Goal: Information Seeking & Learning: Learn about a topic

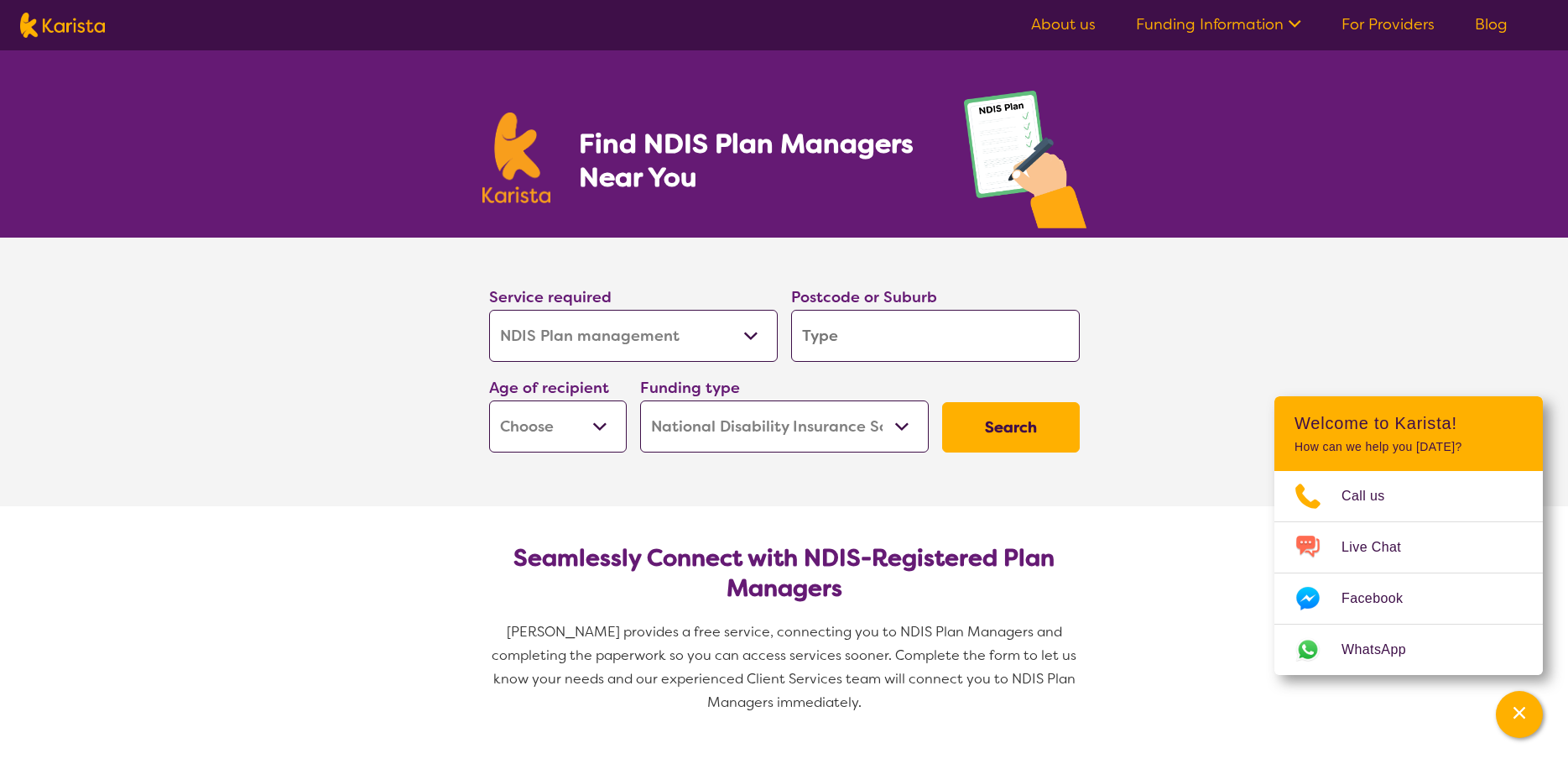
select select "NDIS Plan management"
select select "NDIS"
select select "NDIS Plan management"
select select "NDIS"
click at [828, 339] on input "search" at bounding box center [935, 335] width 289 height 52
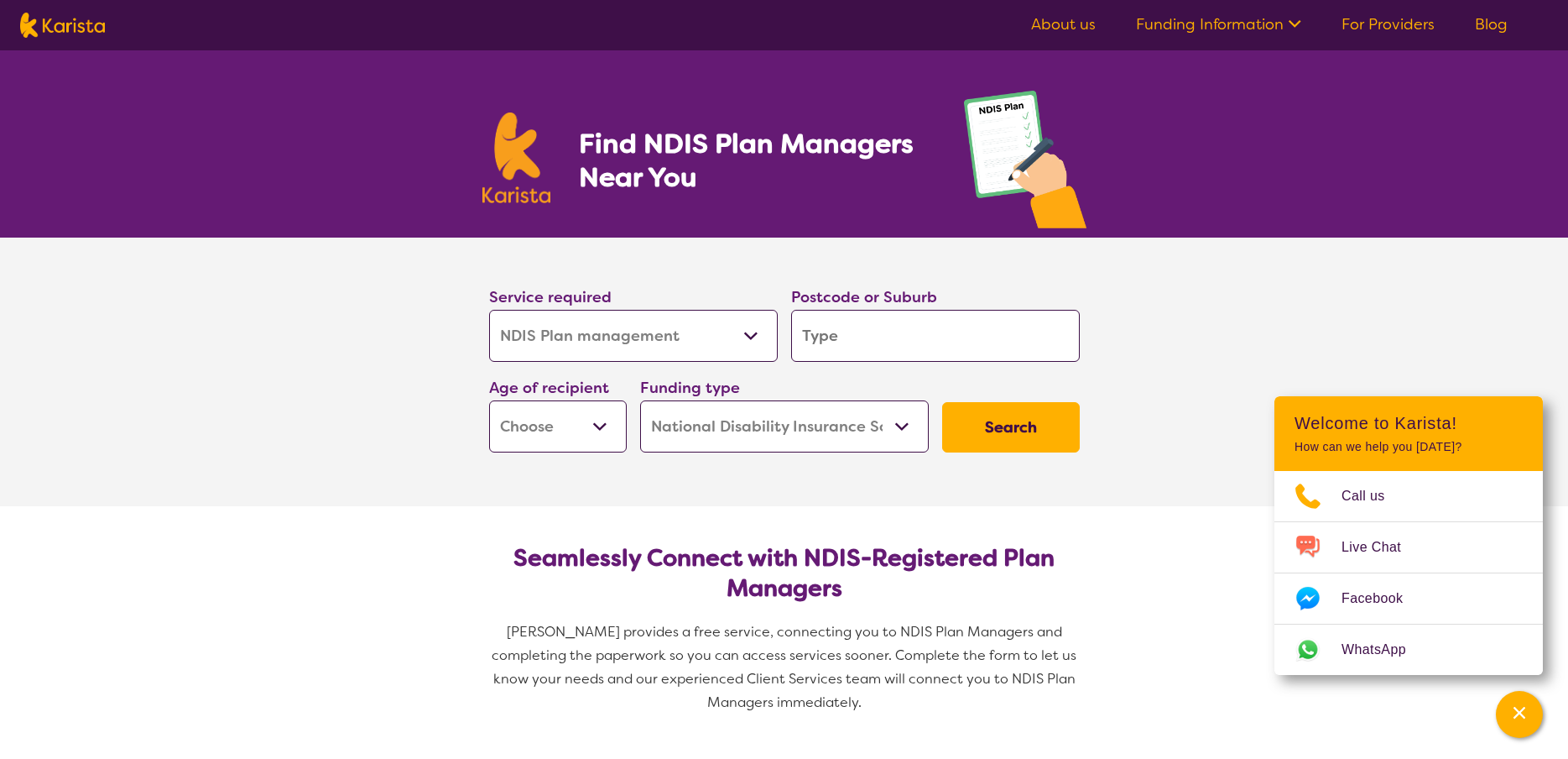
type input "3"
type input "33"
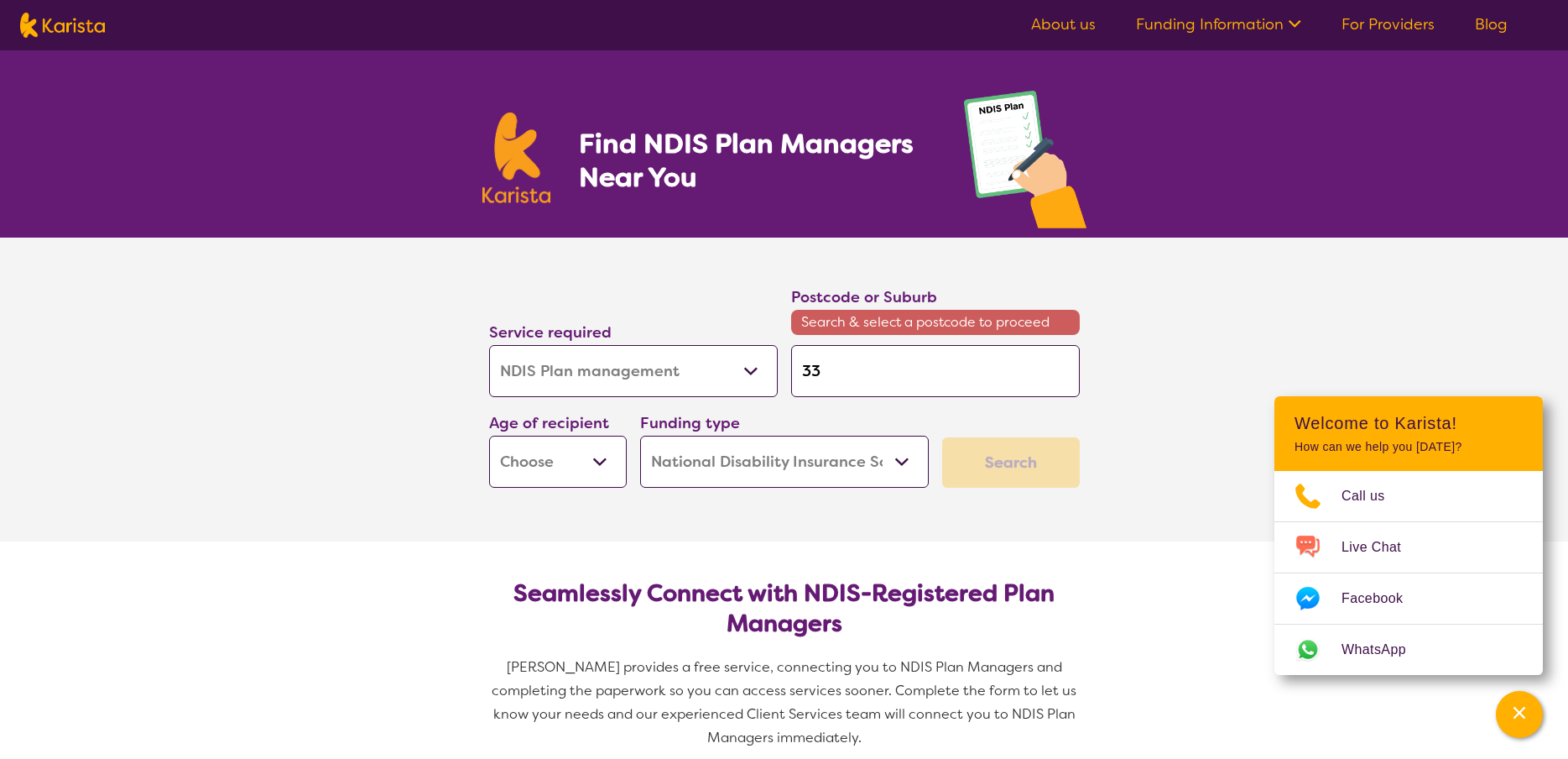
type input "335"
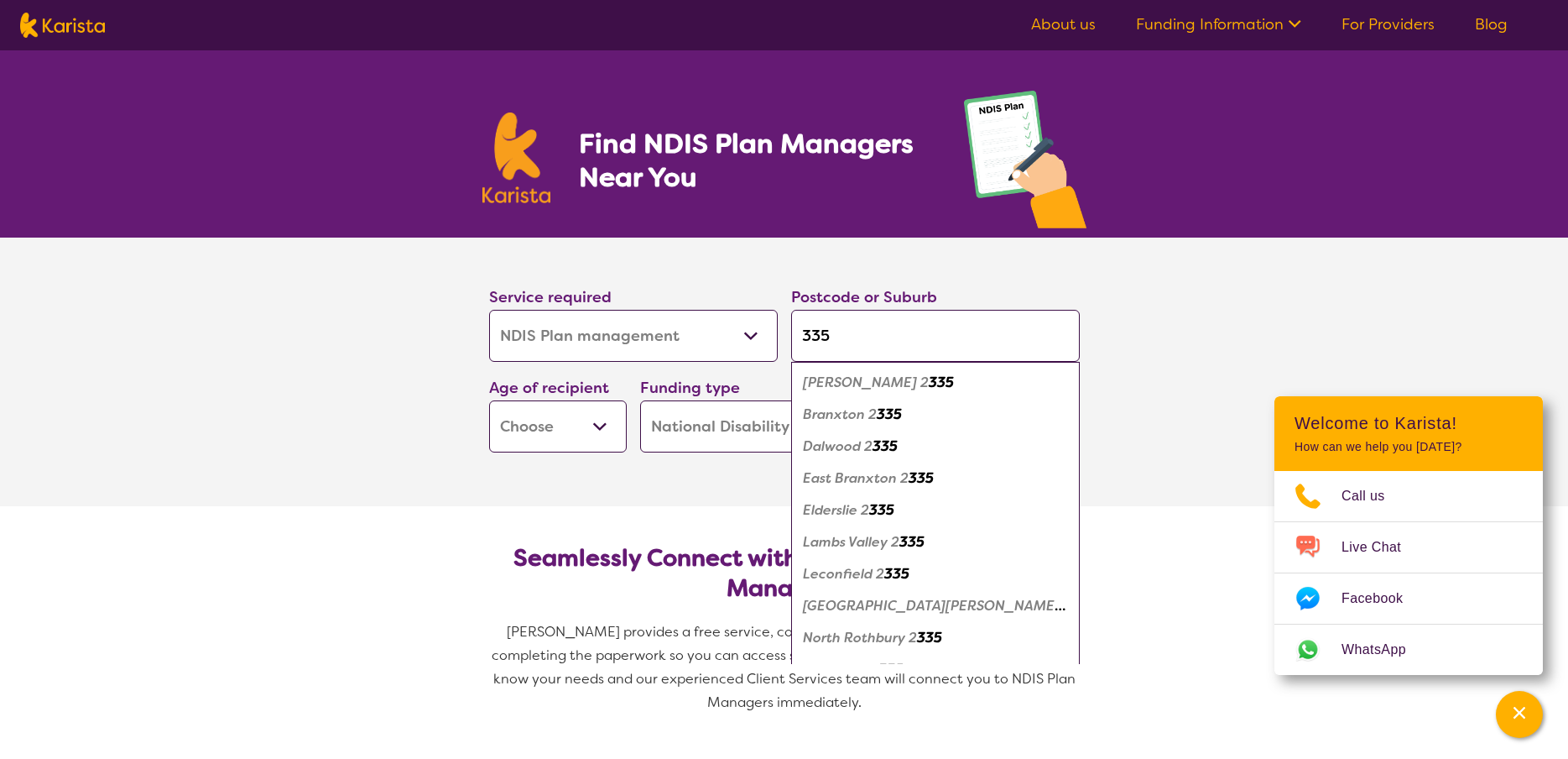
type input "3350"
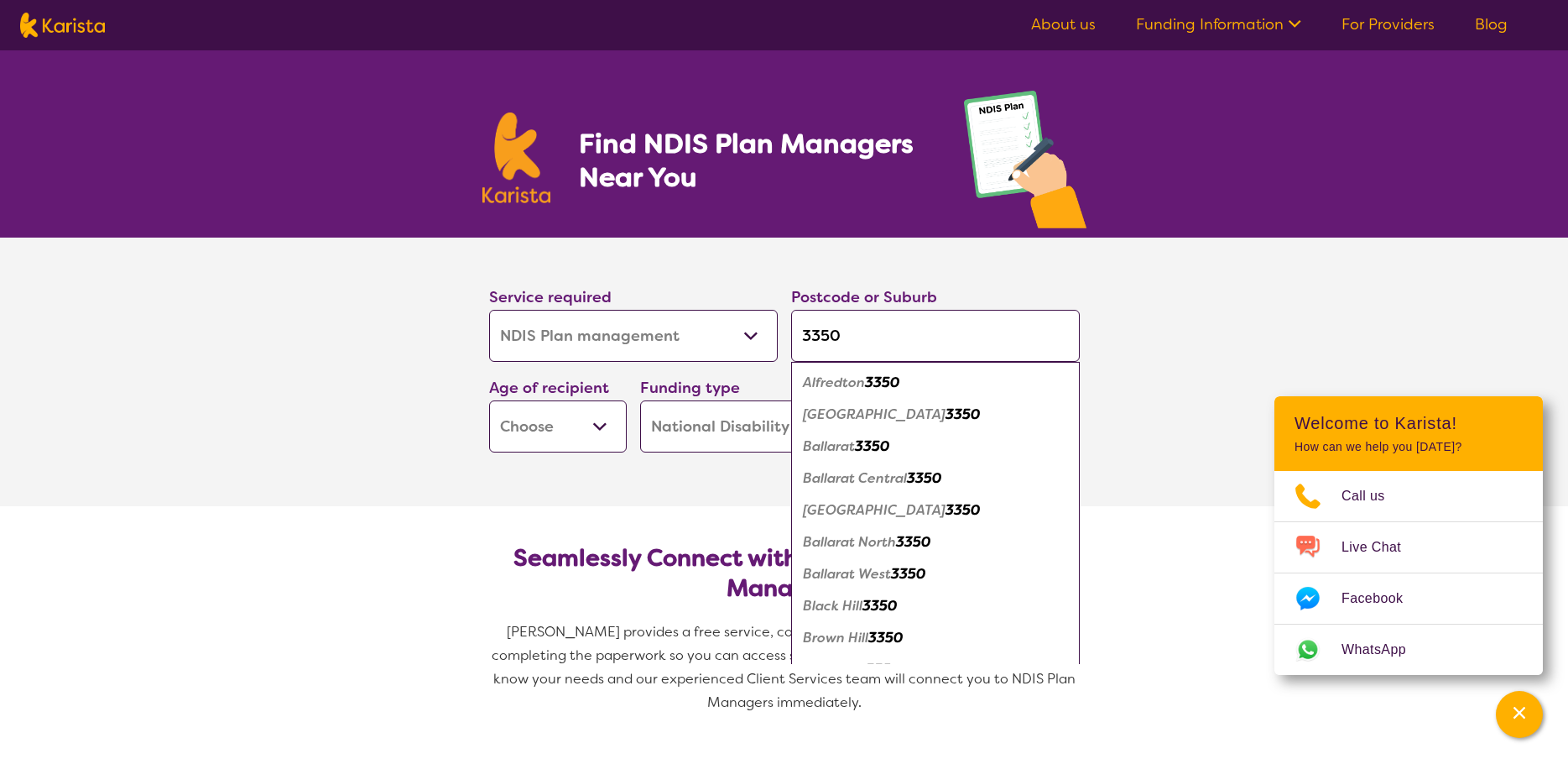
type input "3350"
click at [857, 513] on em "[GEOGRAPHIC_DATA]" at bounding box center [875, 510] width 143 height 18
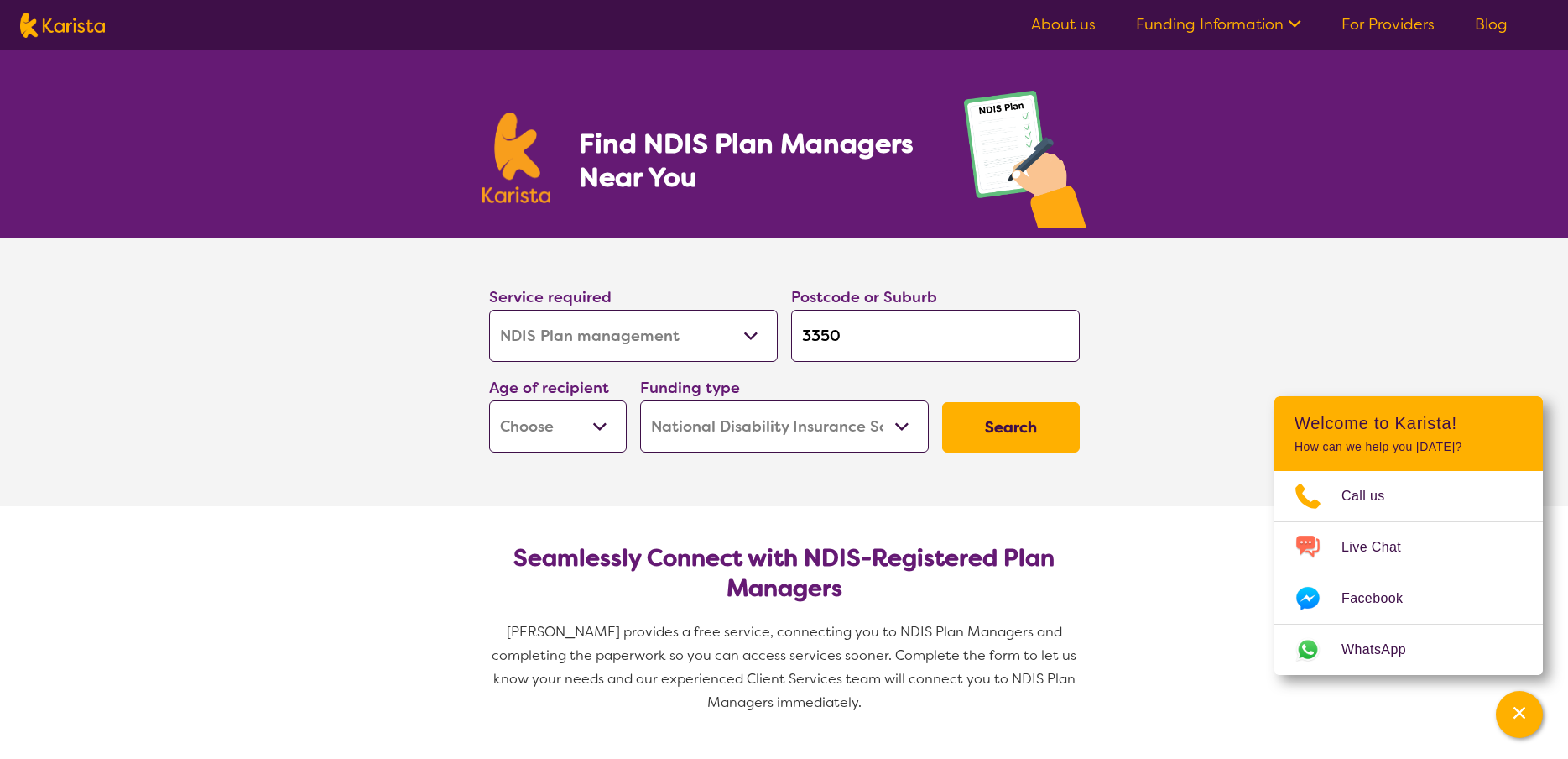
click at [489, 401] on select "Early Childhood - 0 to 9 Child - 10 to 11 Adolescent - 12 to 17 Adult - 18 to 6…" at bounding box center [558, 426] width 137 height 52
select select "AD"
click option "Adult - 18 to 64" at bounding box center [0, 0] width 0 height 0
select select "AD"
click at [641, 401] on select "Home Care Package (HCP) National Disability Insurance Scheme (NDIS) I don't know" at bounding box center [784, 426] width 289 height 52
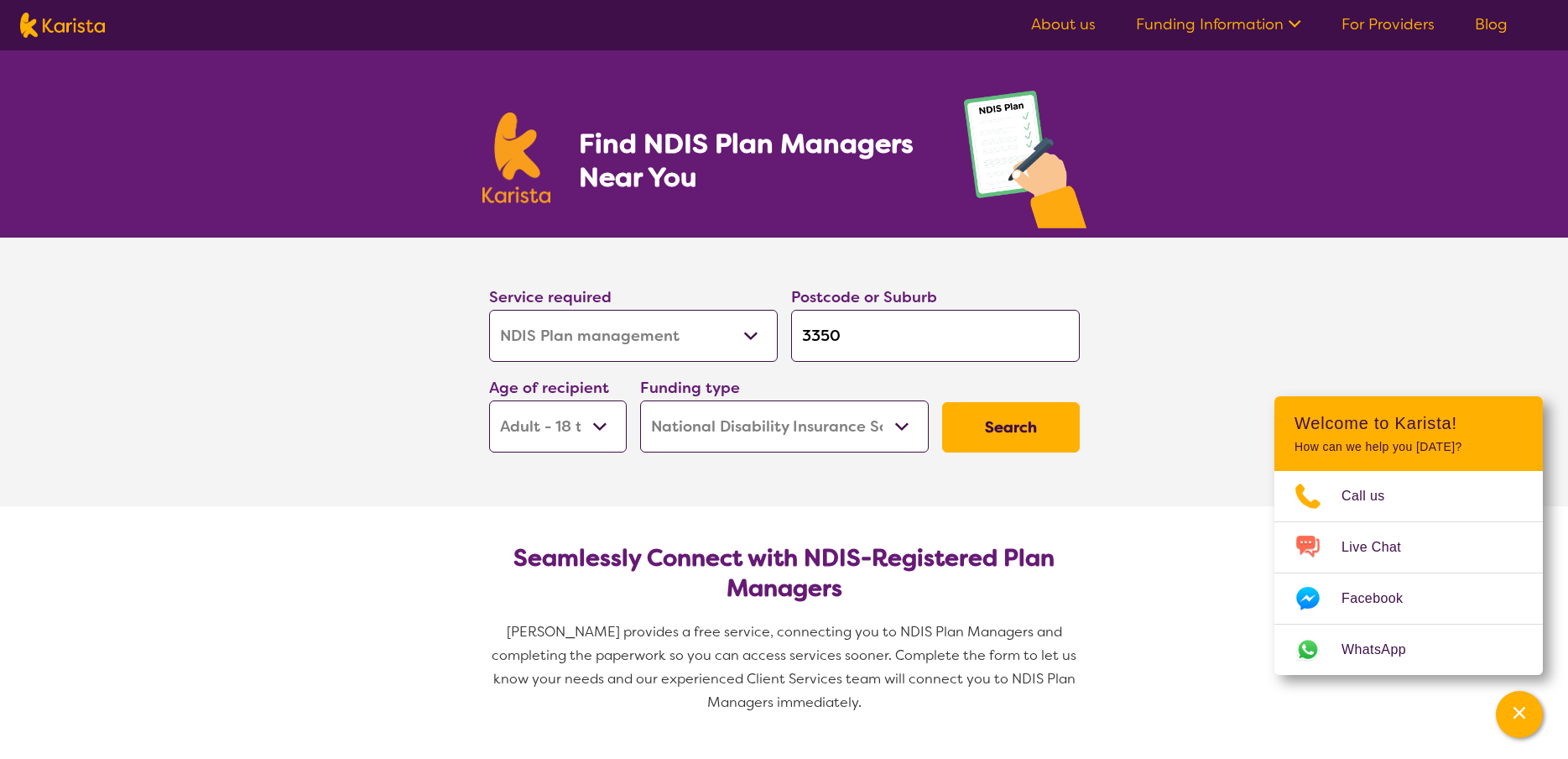
click at [910, 430] on select "Home Care Package (HCP) National Disability Insurance Scheme (NDIS) I don't know" at bounding box center [784, 426] width 289 height 52
click at [1016, 424] on button "Search" at bounding box center [1011, 427] width 137 height 51
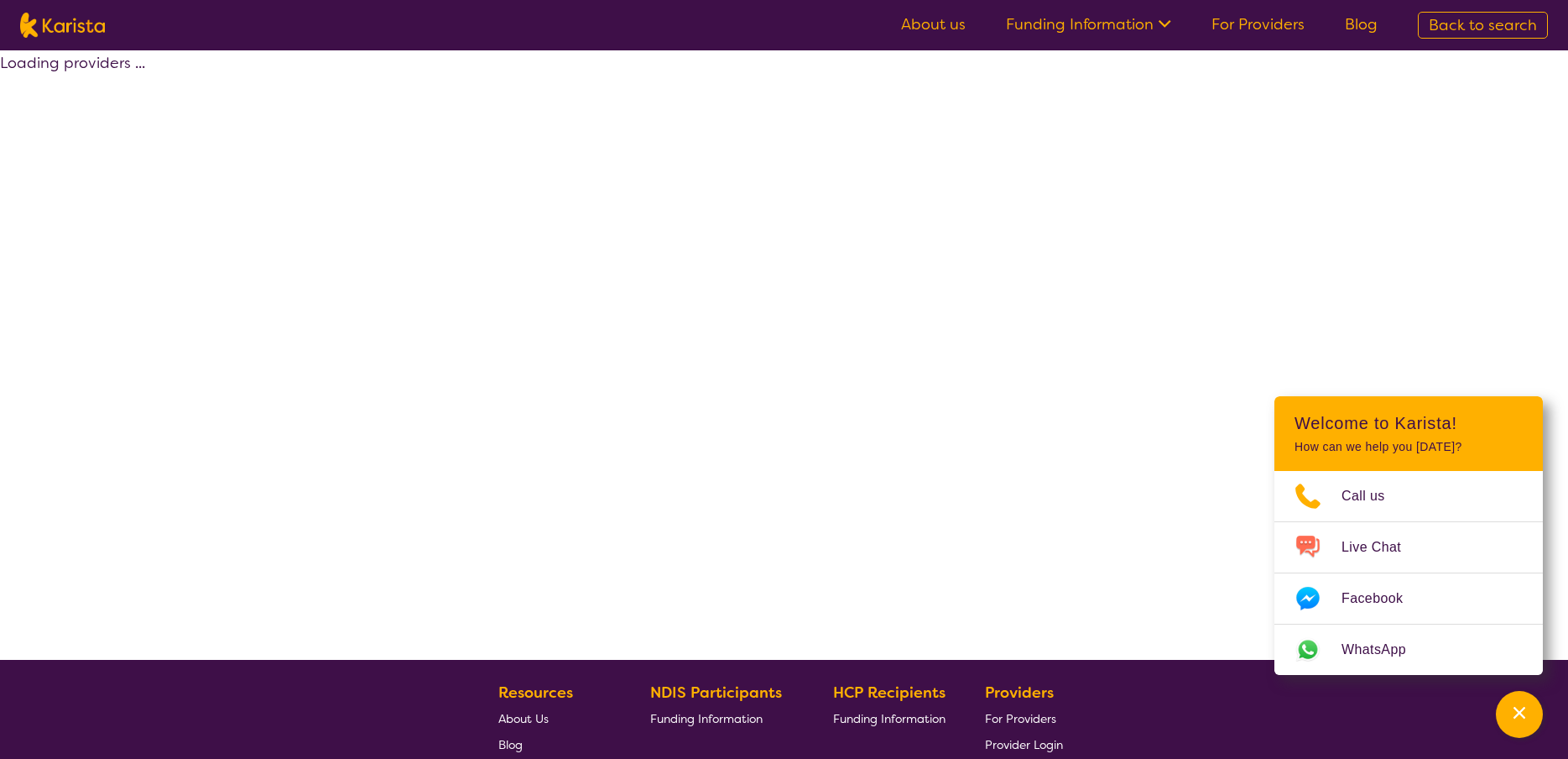
select select "by_score"
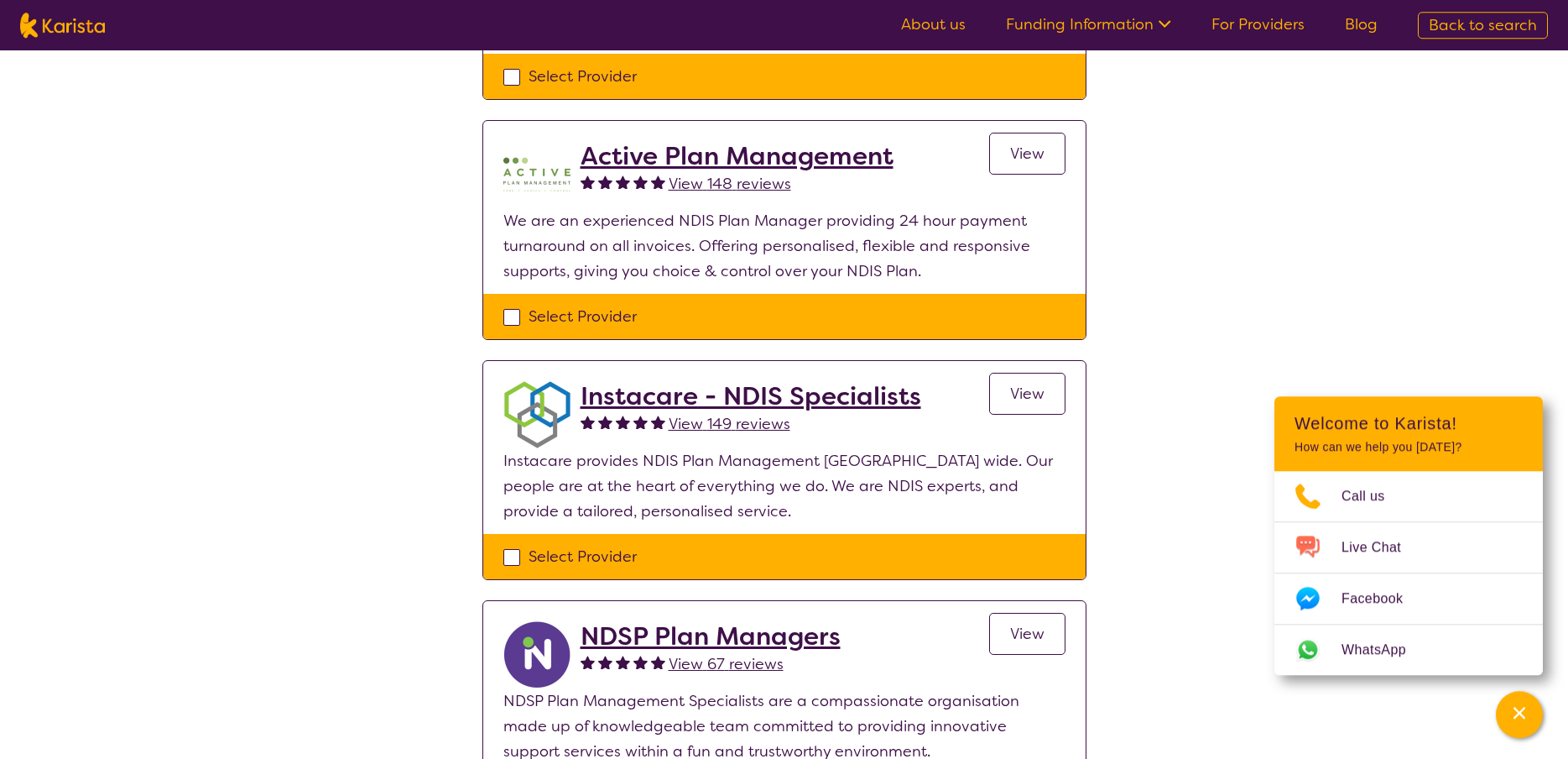
scroll to position [342, 0]
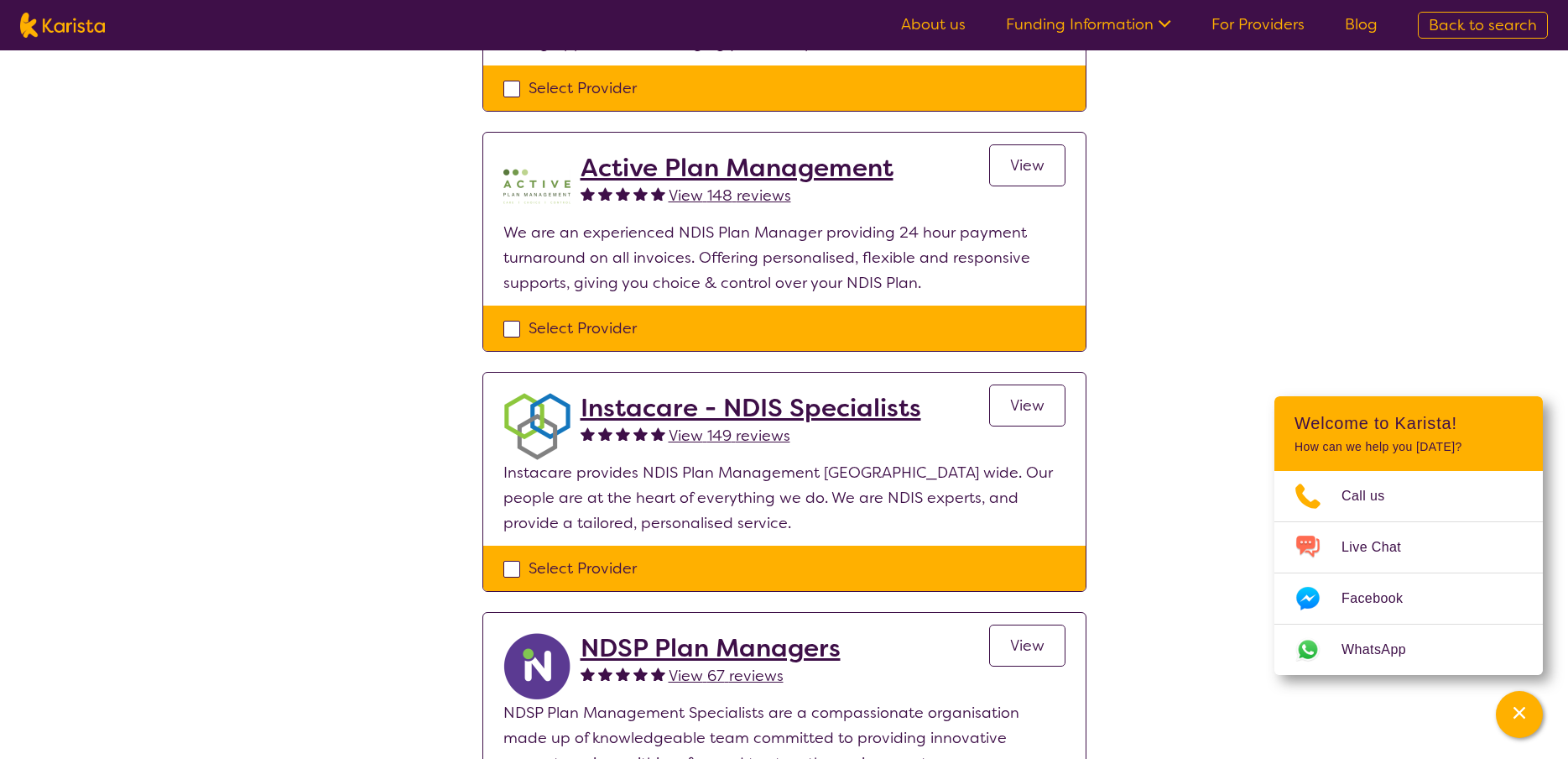
click at [1031, 404] on span "View" at bounding box center [1027, 404] width 35 height 20
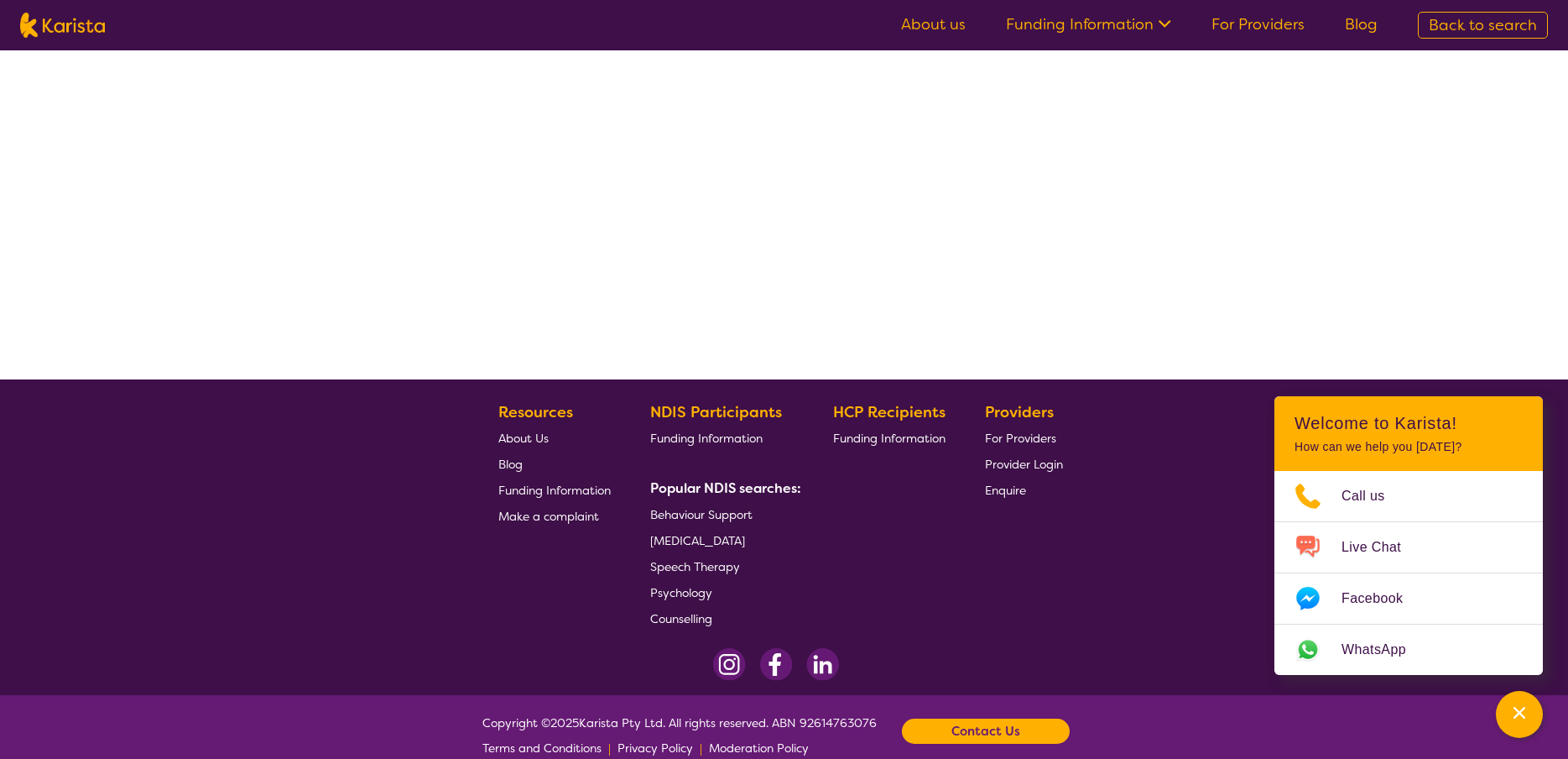
select select "by_score"
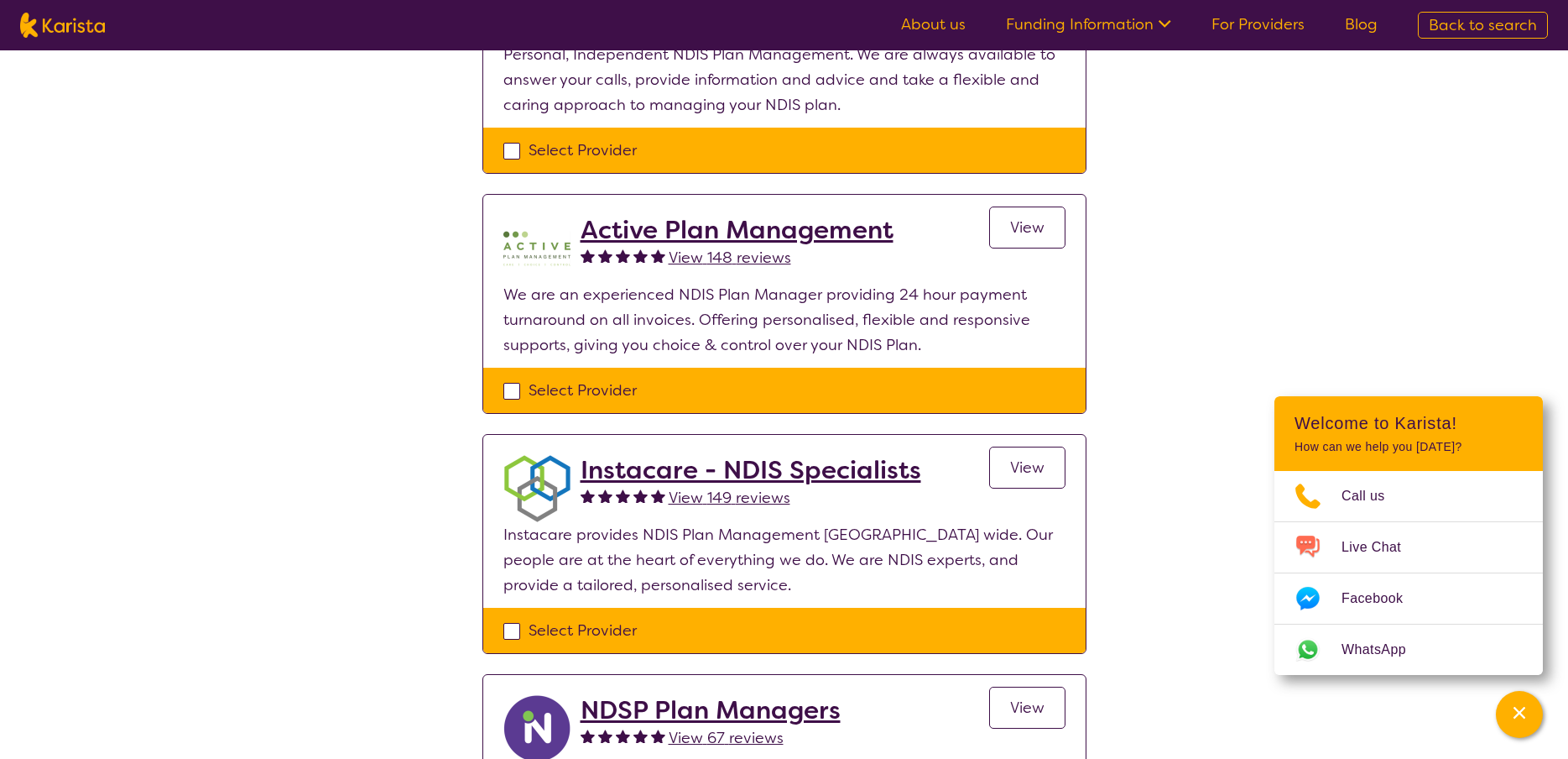
scroll to position [0, 0]
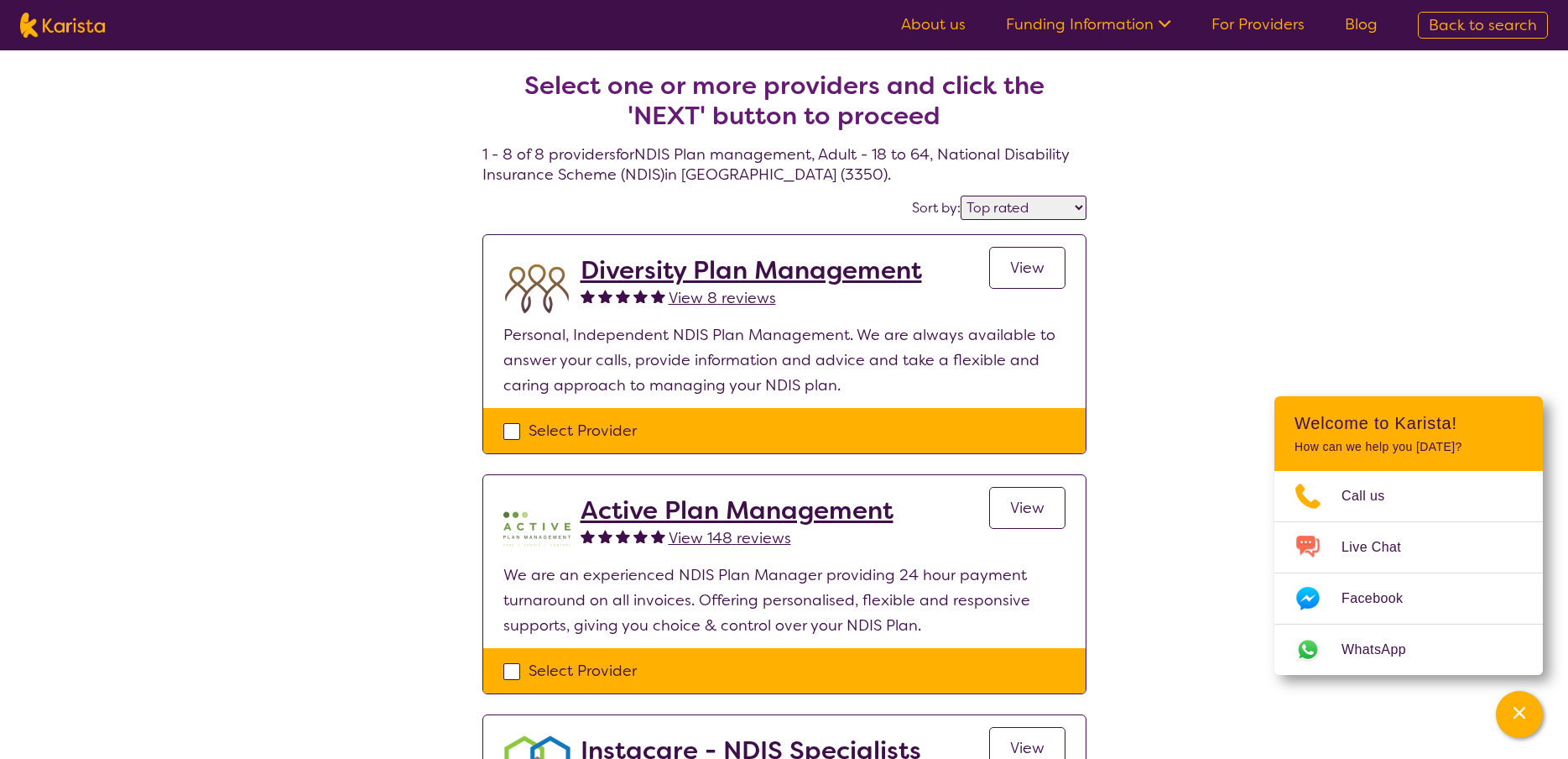
select select "NDIS Plan management"
select select "AD"
select select "NDIS"
select select "NDIS Plan management"
select select "AD"
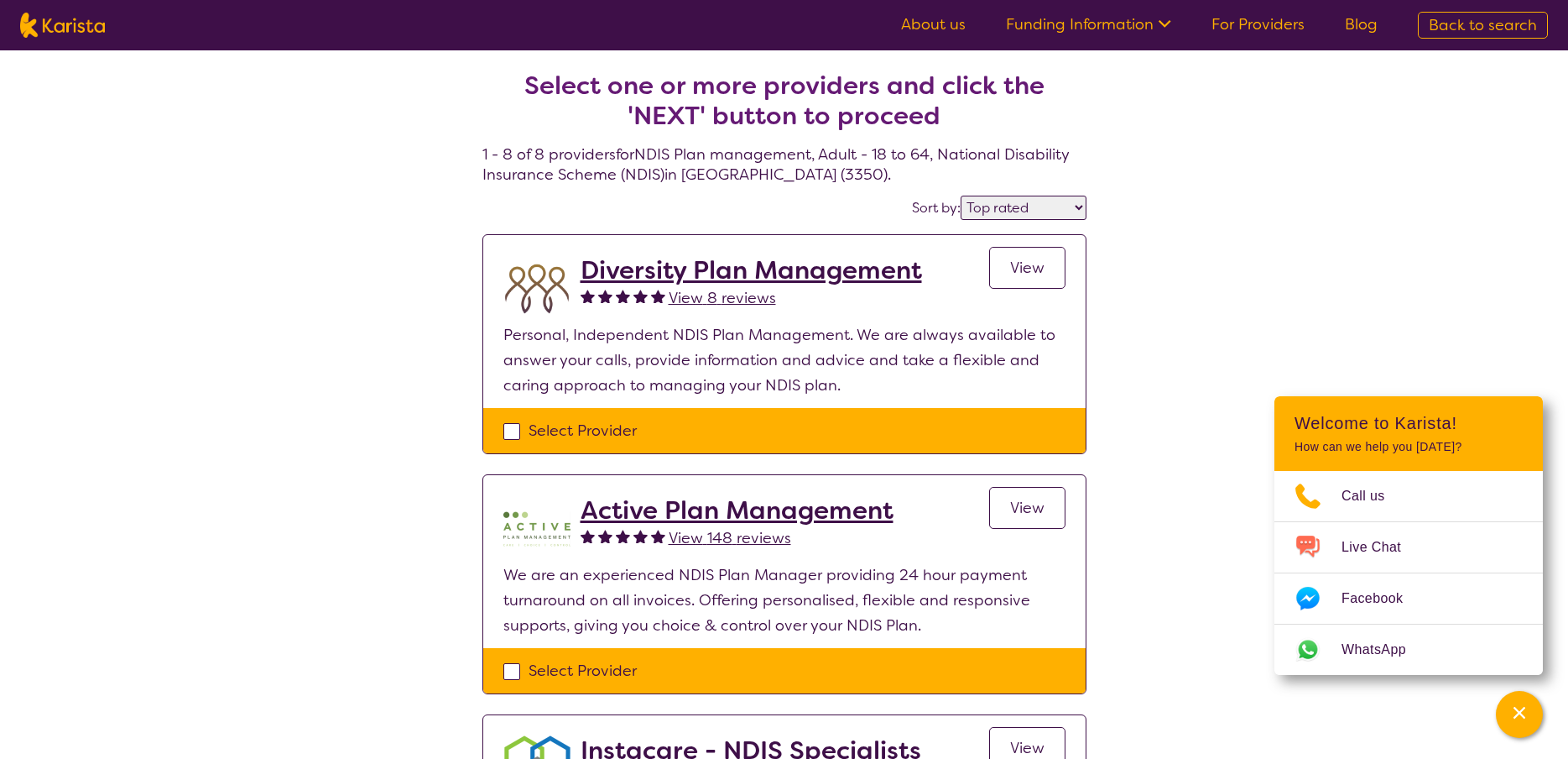
select select "NDIS"
